Goal: Find specific page/section: Find specific page/section

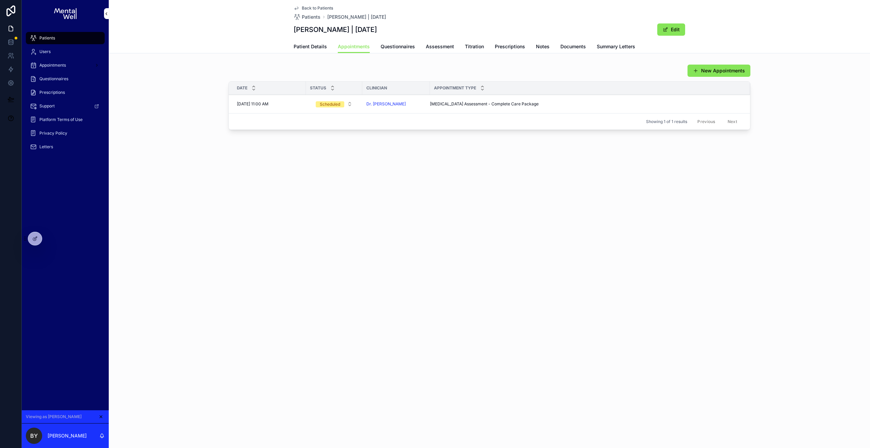
click at [314, 50] on link "Patient Details" at bounding box center [310, 47] width 33 height 14
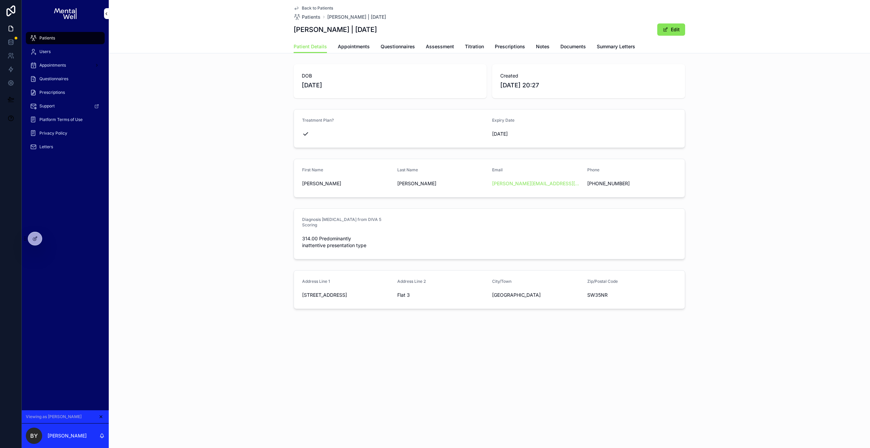
click at [70, 38] on div "Patients" at bounding box center [65, 38] width 71 height 11
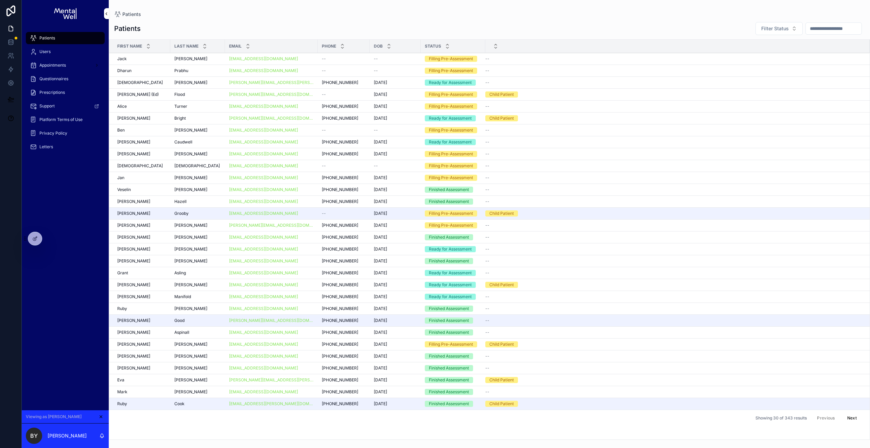
click at [828, 33] on input "scrollable content" at bounding box center [834, 29] width 56 height 10
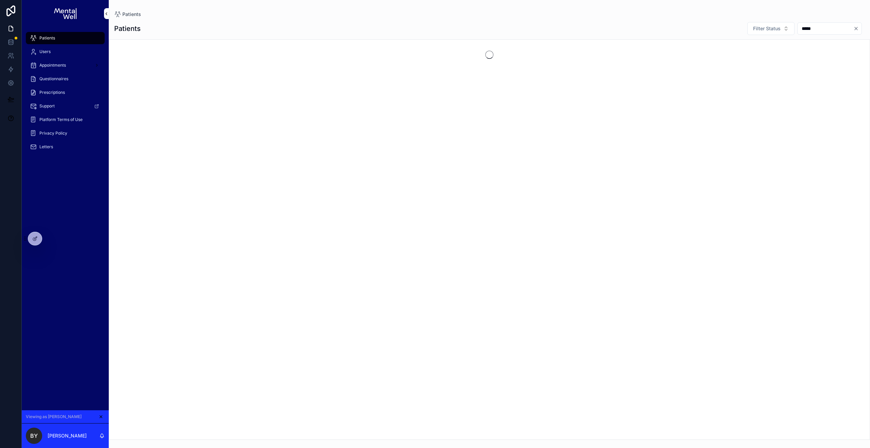
type input "******"
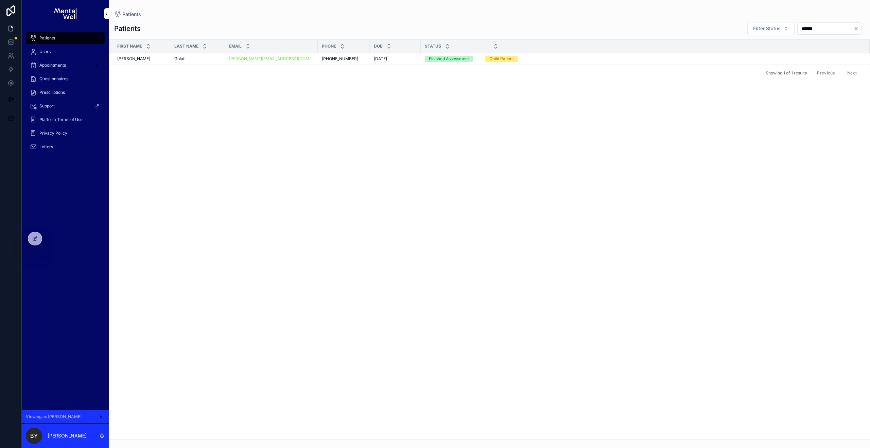
click at [291, 58] on div "[PERSON_NAME][EMAIL_ADDRESS][DOMAIN_NAME]" at bounding box center [271, 58] width 85 height 5
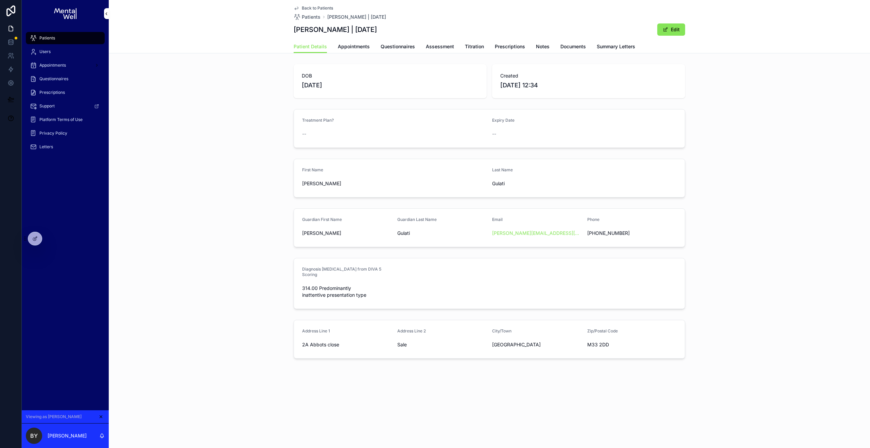
click at [418, 46] on div "Patient Details Appointments Questionnaires Assessment Titration Prescriptions …" at bounding box center [489, 46] width 391 height 13
click at [409, 46] on span "Questionnaires" at bounding box center [398, 46] width 34 height 7
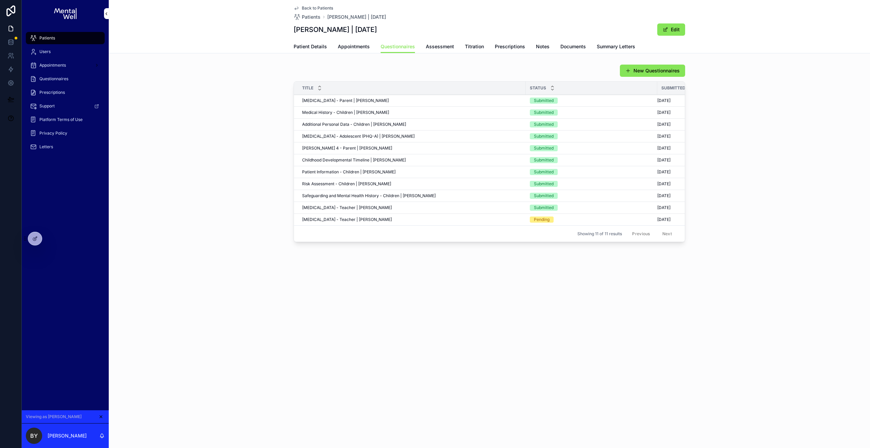
click at [56, 144] on div "Letters" at bounding box center [65, 146] width 71 height 11
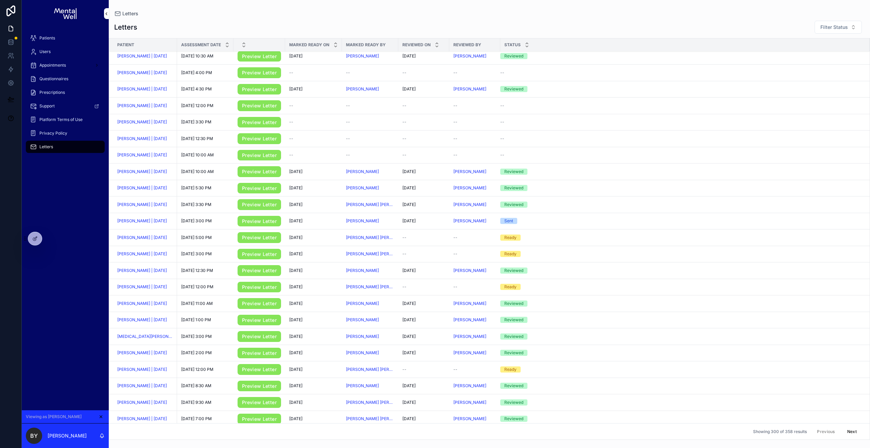
scroll to position [265, 0]
